Goal: Task Accomplishment & Management: Use online tool/utility

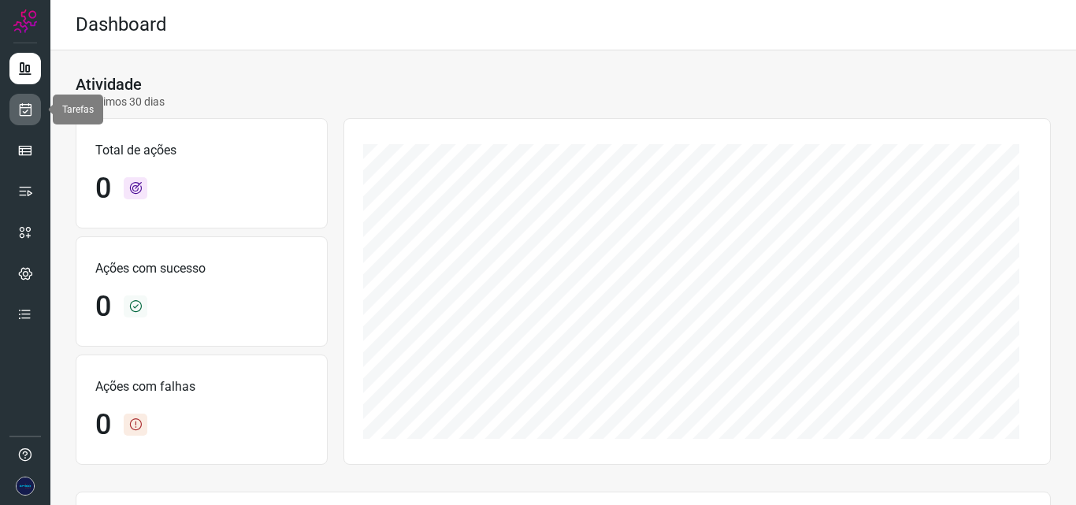
click at [28, 106] on icon at bounding box center [25, 110] width 17 height 16
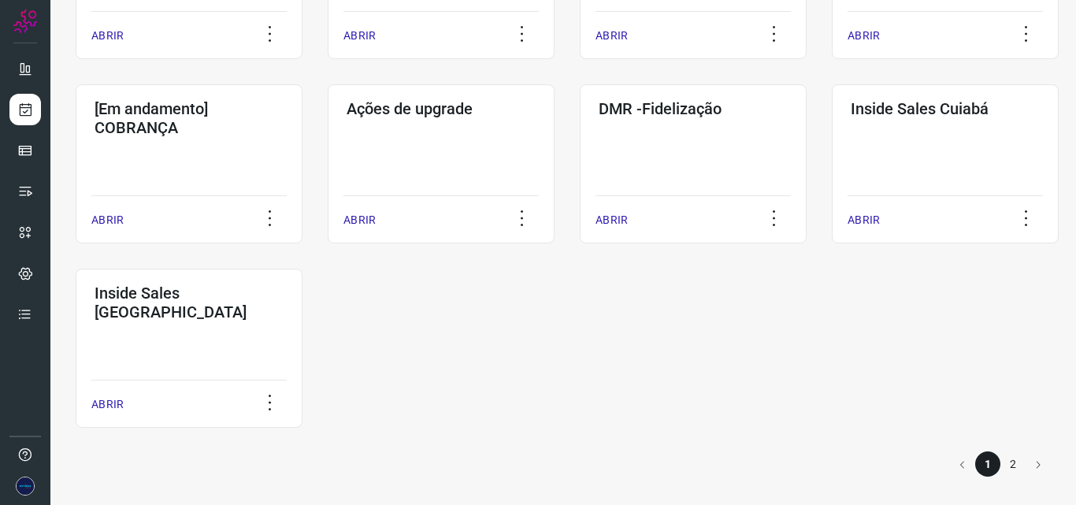
click at [1001, 460] on li "2" at bounding box center [1013, 463] width 25 height 25
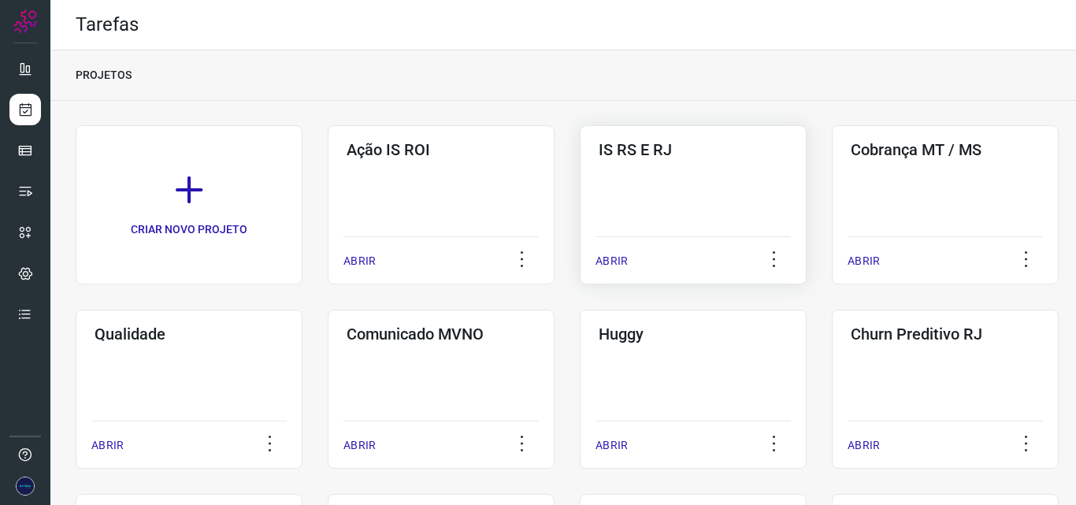
click at [700, 221] on div "IS RS E RJ ABRIR" at bounding box center [693, 204] width 227 height 159
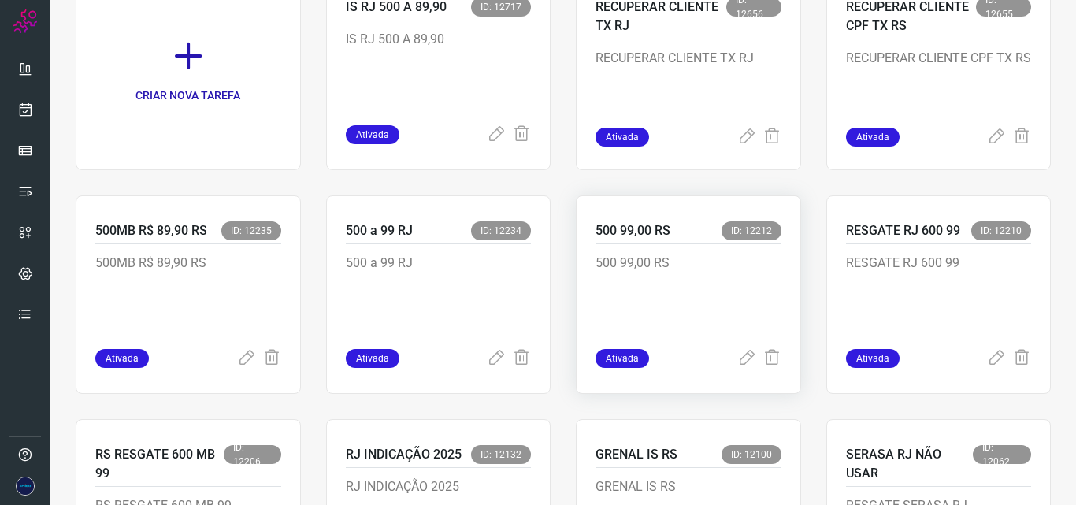
scroll to position [158, 0]
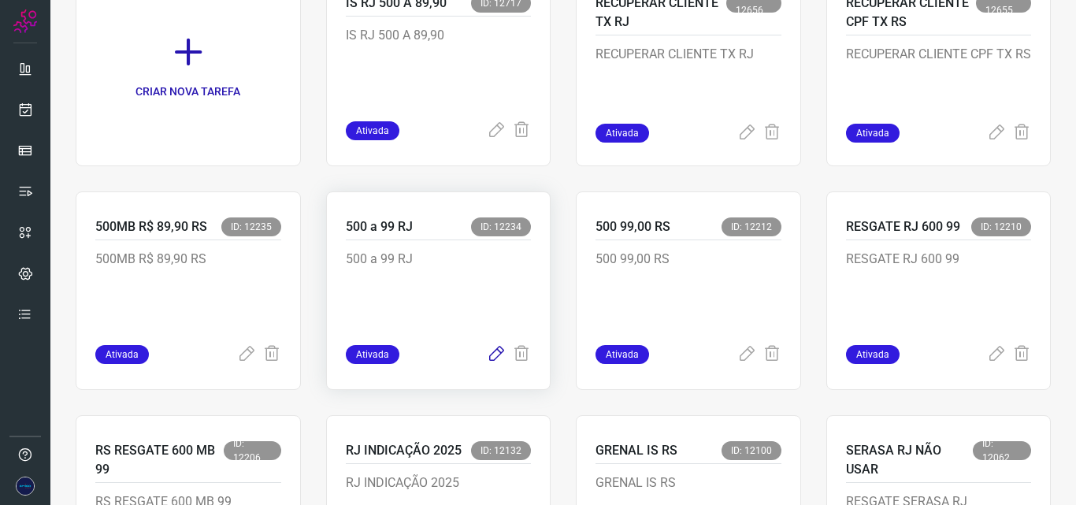
click at [487, 351] on icon at bounding box center [496, 354] width 19 height 19
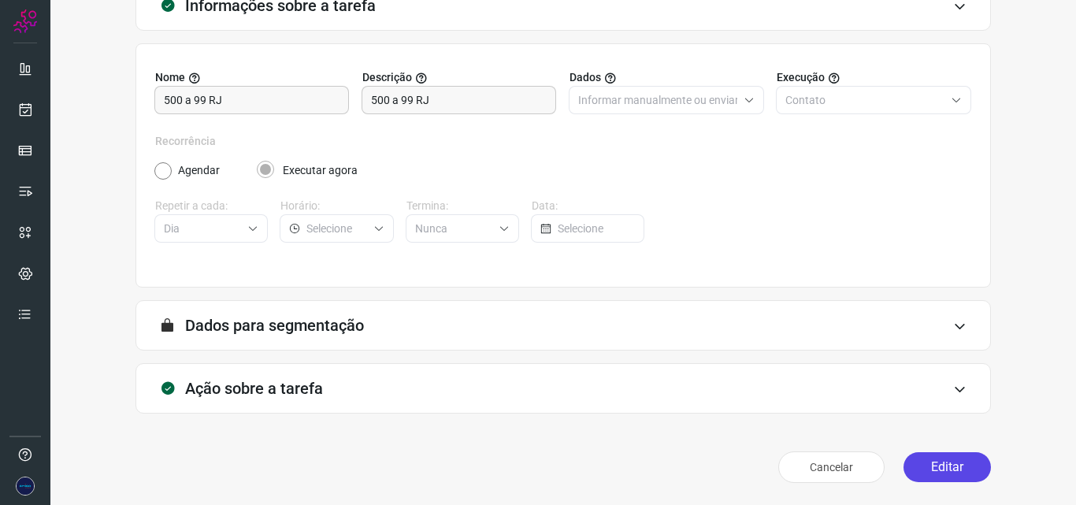
scroll to position [110, 0]
click at [953, 473] on button "Editar" at bounding box center [947, 467] width 87 height 30
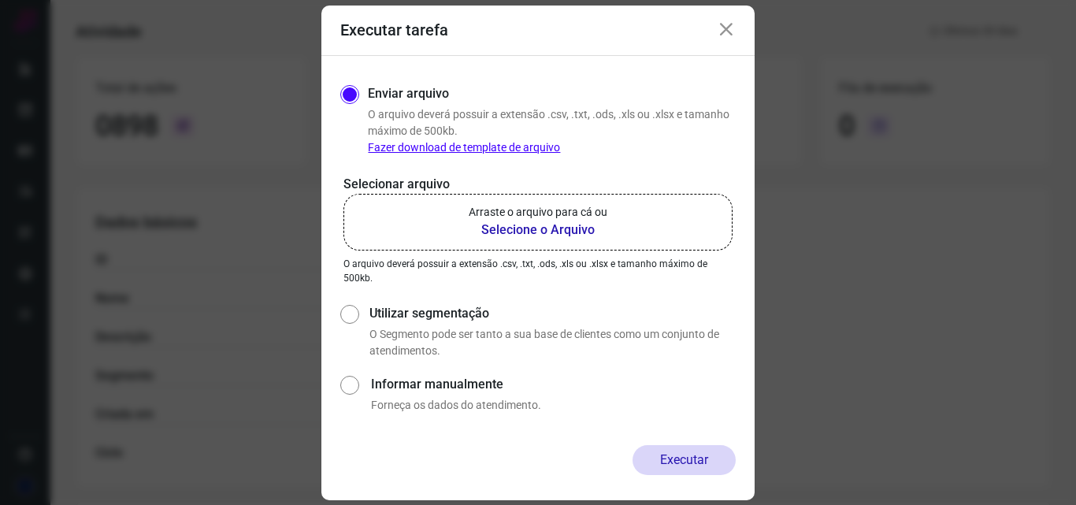
click at [585, 227] on b "Selecione o Arquivo" at bounding box center [538, 230] width 139 height 19
click at [0, 0] on input "Arraste o arquivo para cá ou Selecione o Arquivo" at bounding box center [0, 0] width 0 height 0
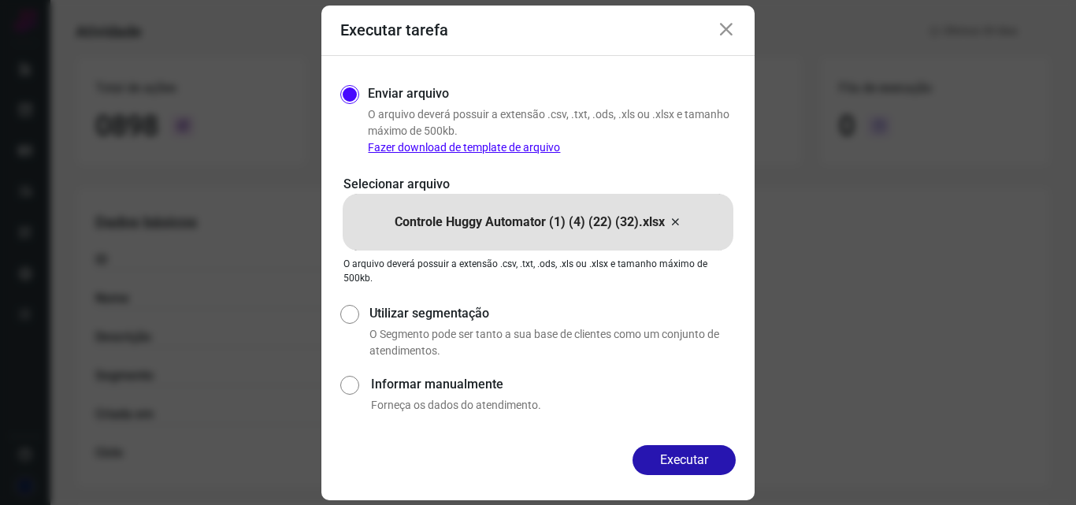
click at [668, 461] on button "Executar" at bounding box center [684, 460] width 103 height 30
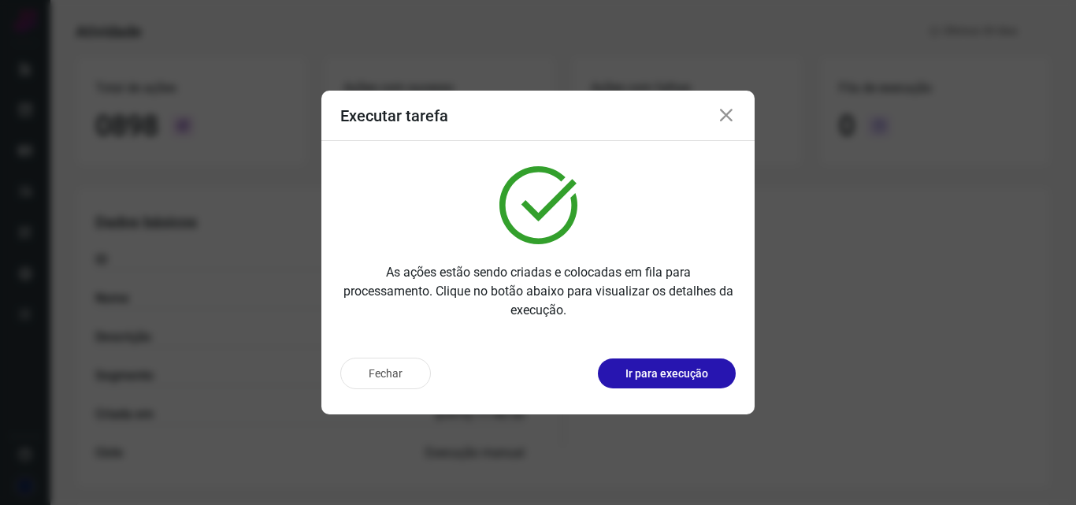
click at [728, 114] on icon at bounding box center [726, 115] width 19 height 19
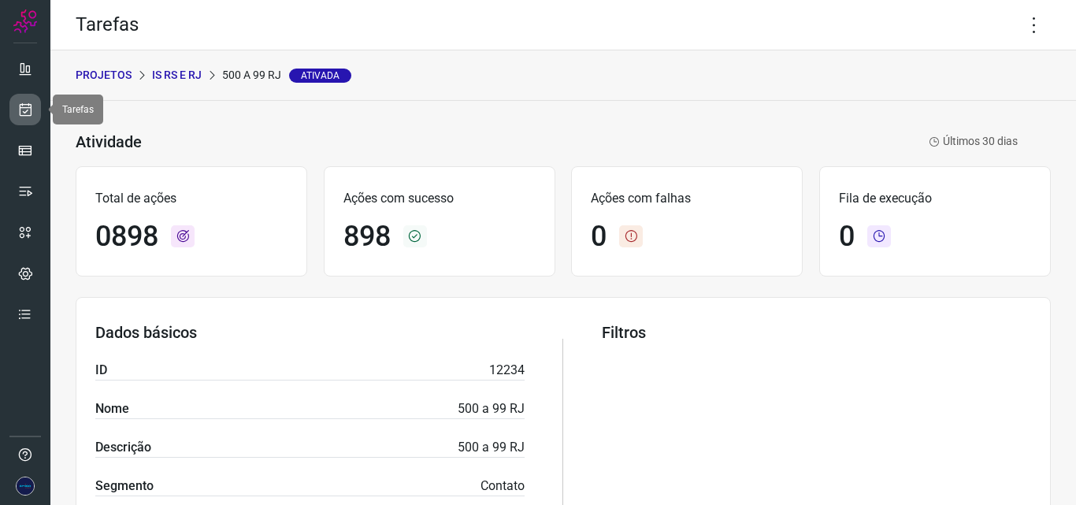
click at [24, 99] on link at bounding box center [25, 110] width 32 height 32
